Goal: Book appointment/travel/reservation

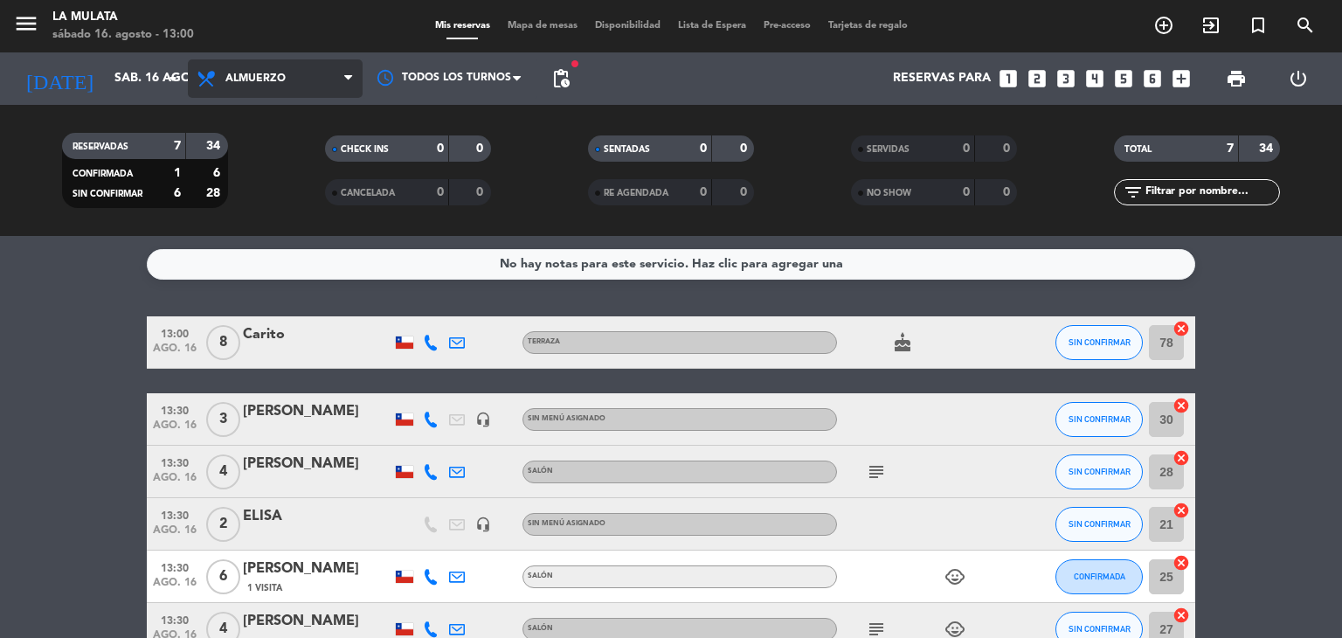
click at [201, 92] on span "Almuerzo" at bounding box center [275, 78] width 175 height 38
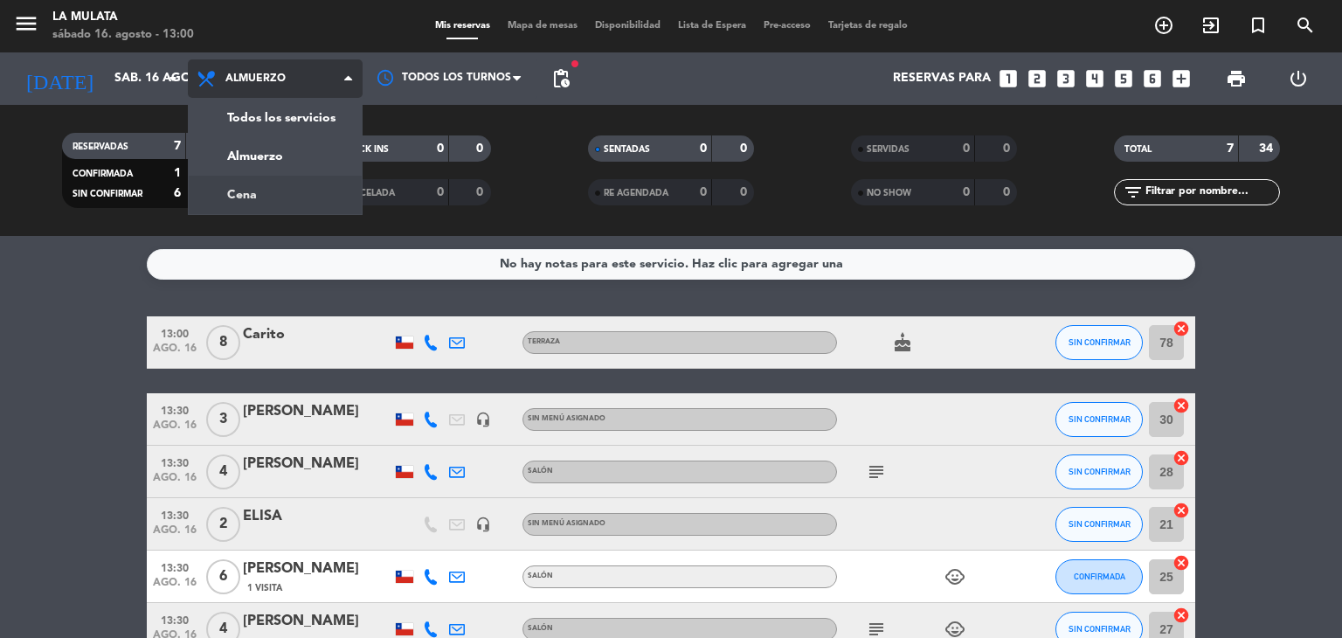
click at [231, 198] on div "menu La Mulata [DATE] 16. agosto - 13:00 Mis reservas Mapa de mesas Disponibili…" at bounding box center [671, 118] width 1342 height 236
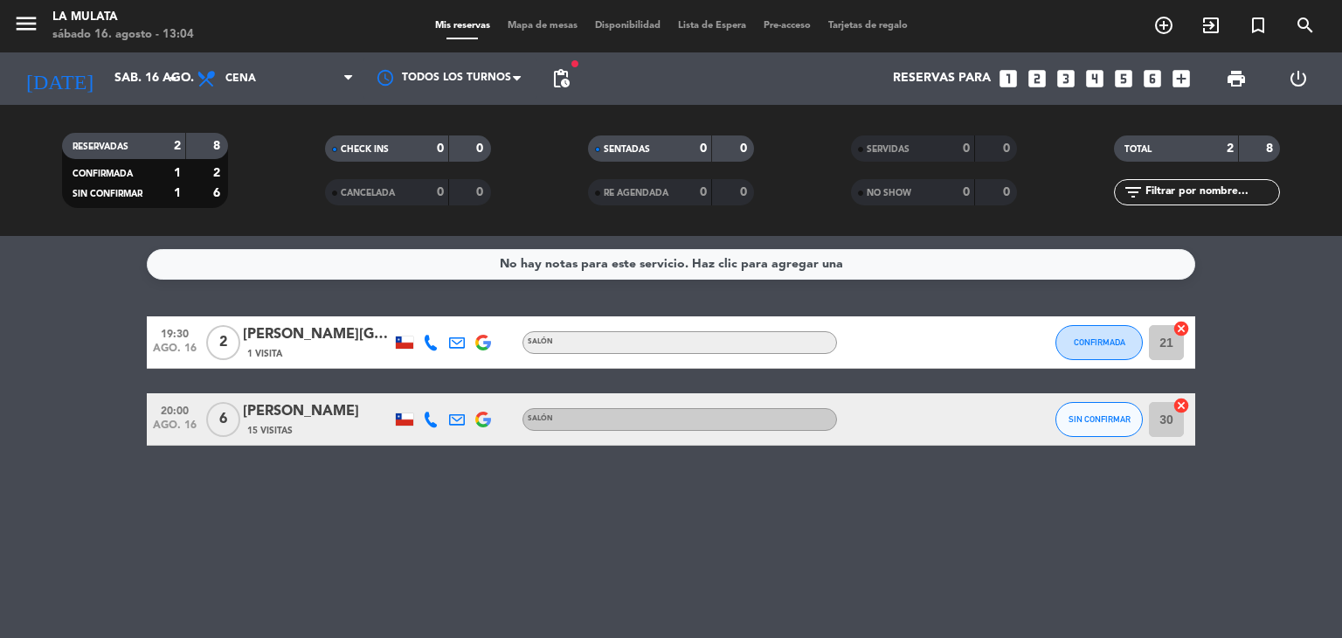
click at [42, 413] on bookings-row "19:30 [DATE] 2 Darling [PERSON_NAME] 1 Visita Salón CONFIRMADA 21 cancel 20:00 …" at bounding box center [671, 380] width 1342 height 129
click at [142, 92] on input "sáb. 16 ago." at bounding box center [189, 78] width 166 height 31
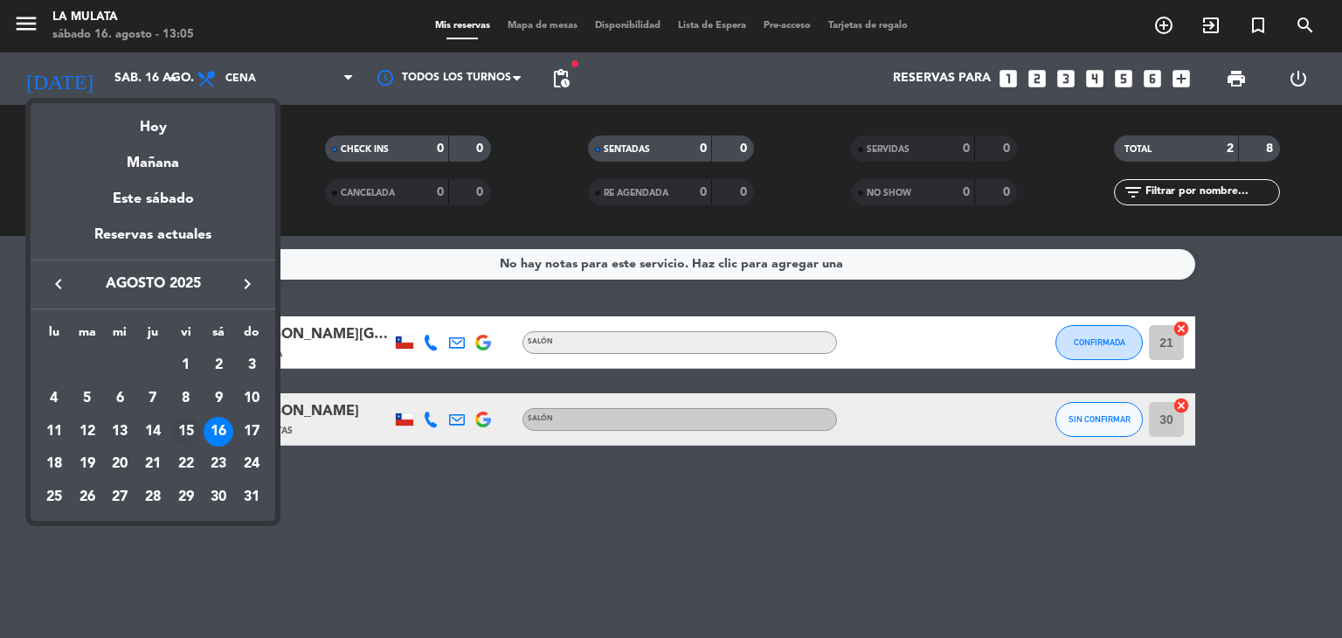
click at [177, 428] on div "15" at bounding box center [186, 432] width 30 height 30
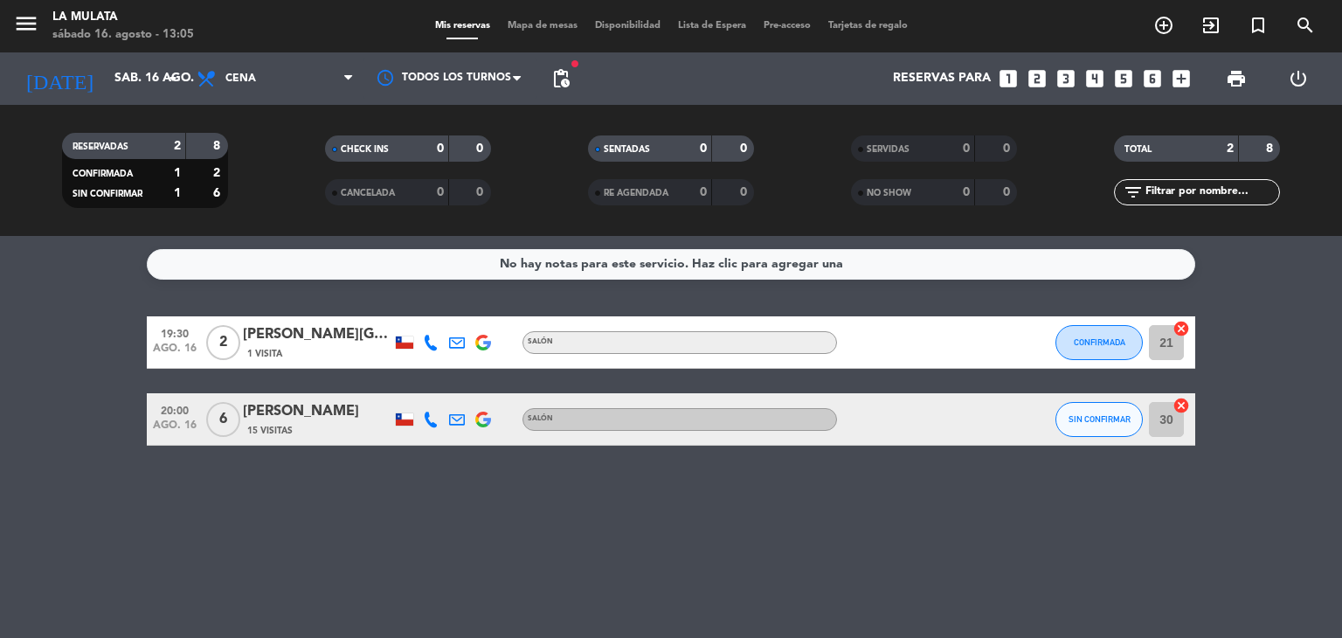
type input "vie. 15 ago."
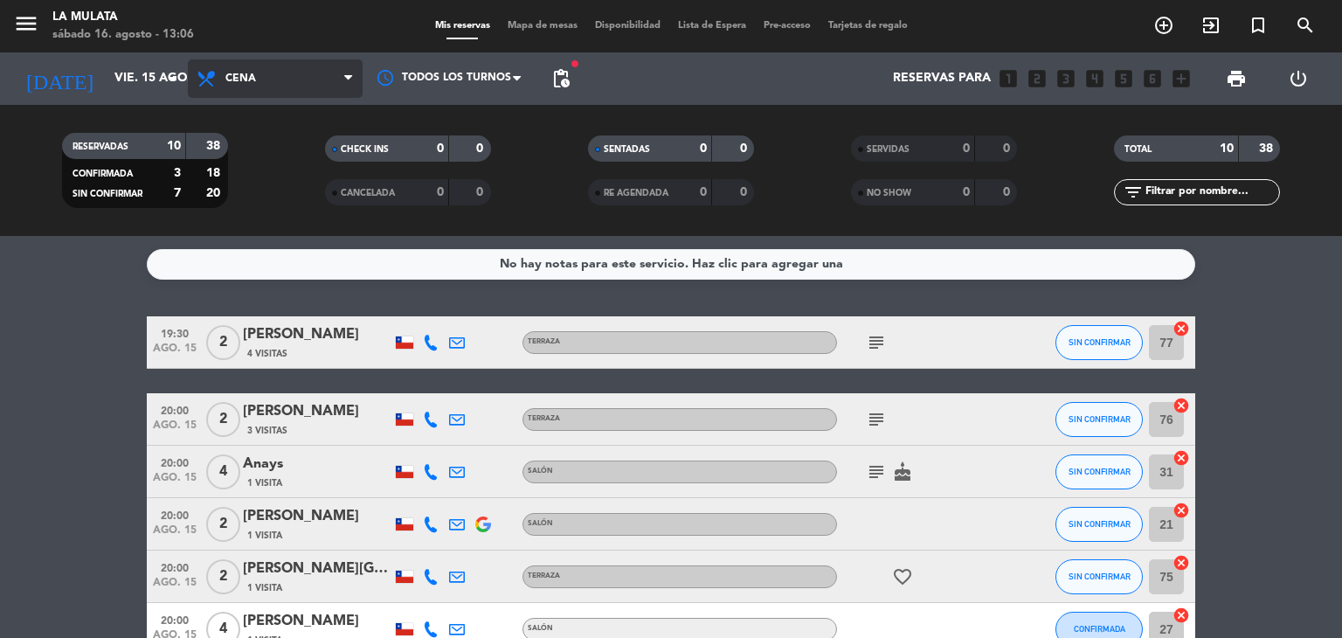
click at [225, 78] on span "Cena" at bounding box center [240, 79] width 31 height 12
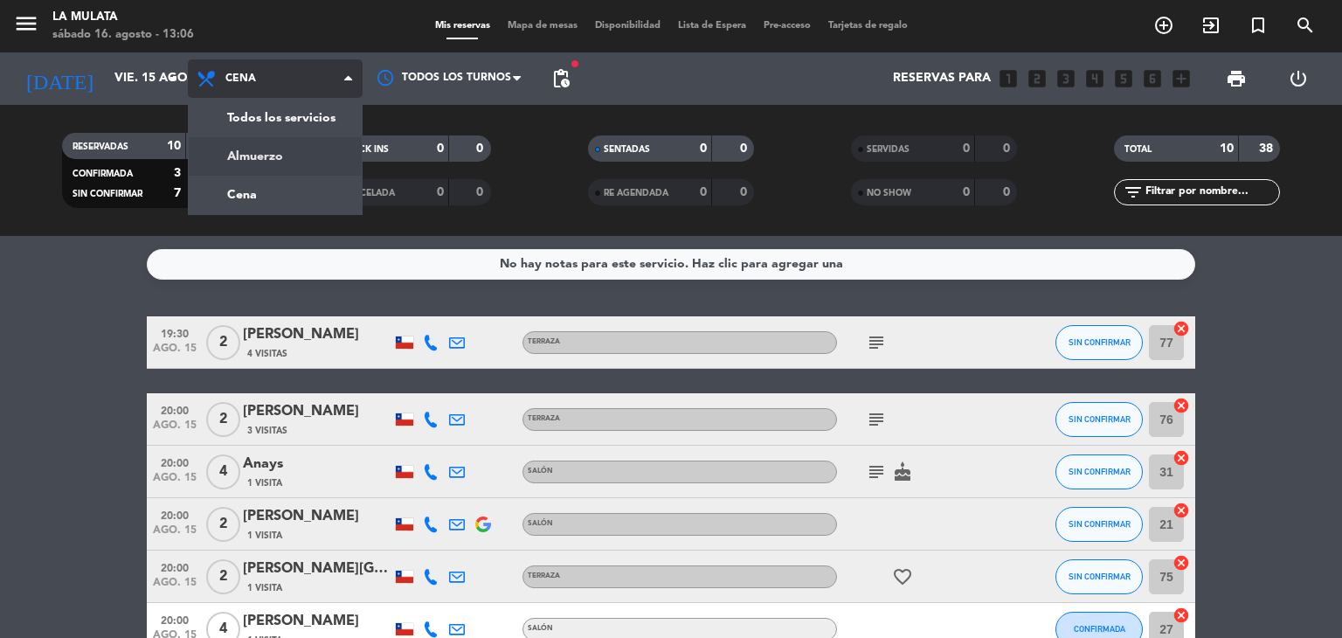
click at [270, 144] on div "menu La Mulata [DATE] 16. agosto - 13:06 Mis reservas Mapa de mesas Disponibili…" at bounding box center [671, 118] width 1342 height 236
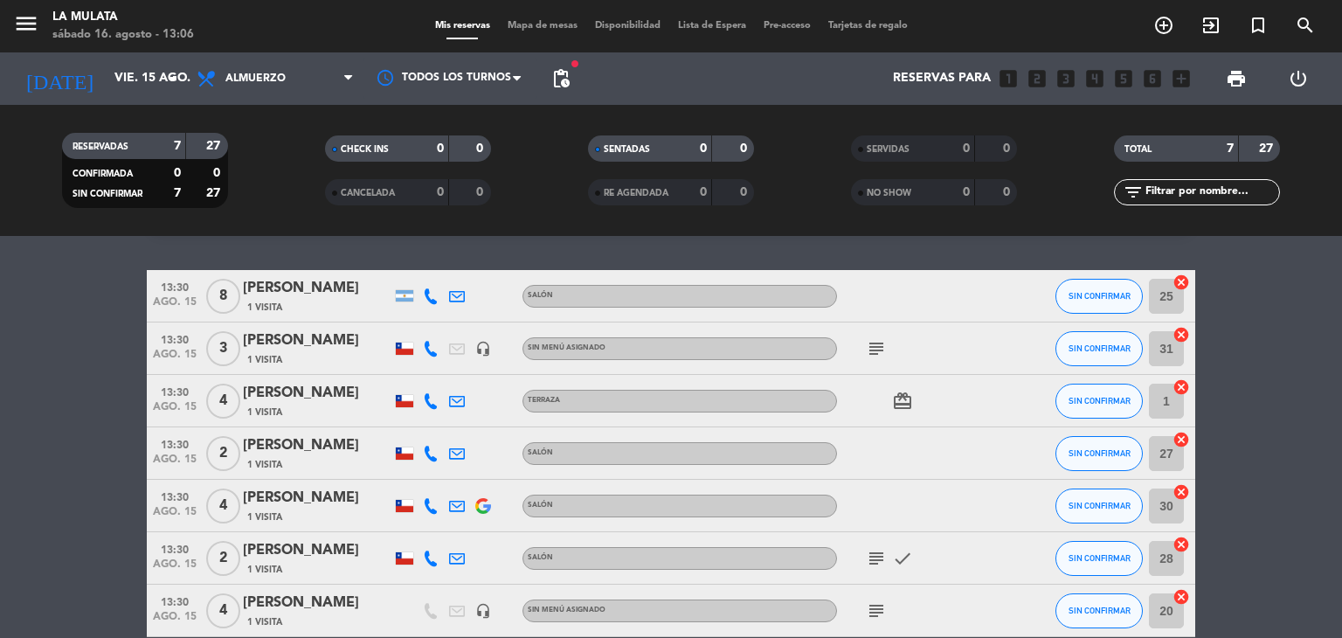
scroll to position [87, 0]
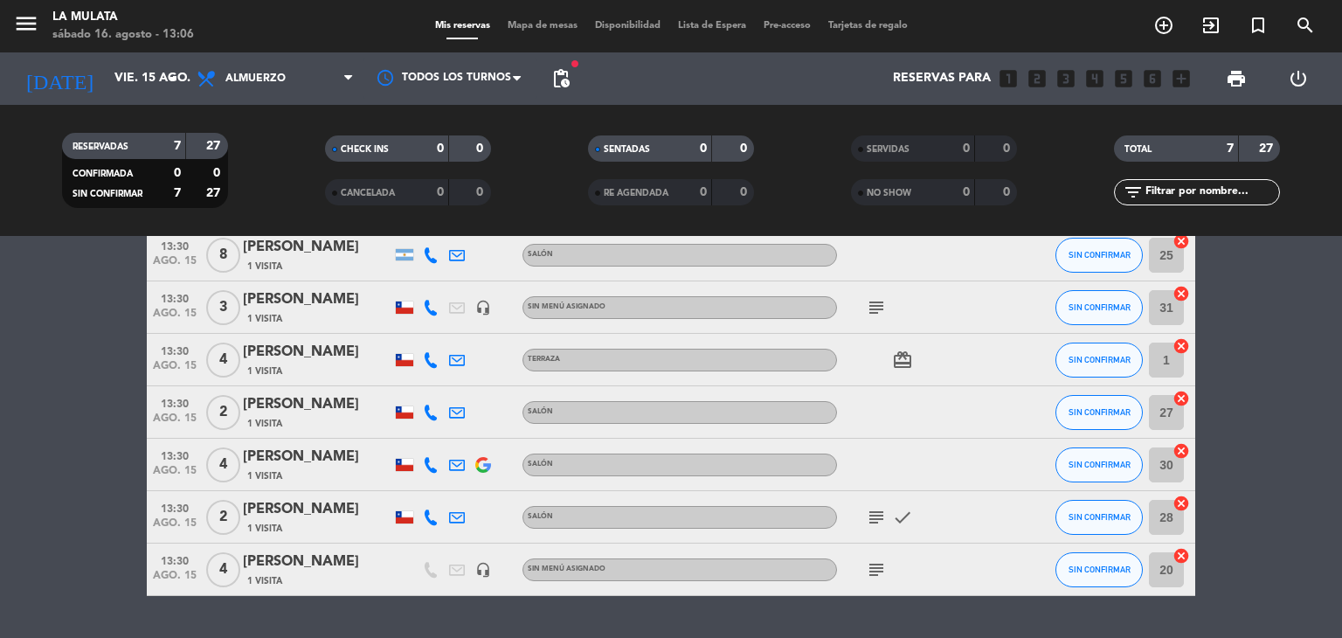
click at [259, 302] on div "[PERSON_NAME]" at bounding box center [317, 299] width 149 height 23
